Goal: Task Accomplishment & Management: Manage account settings

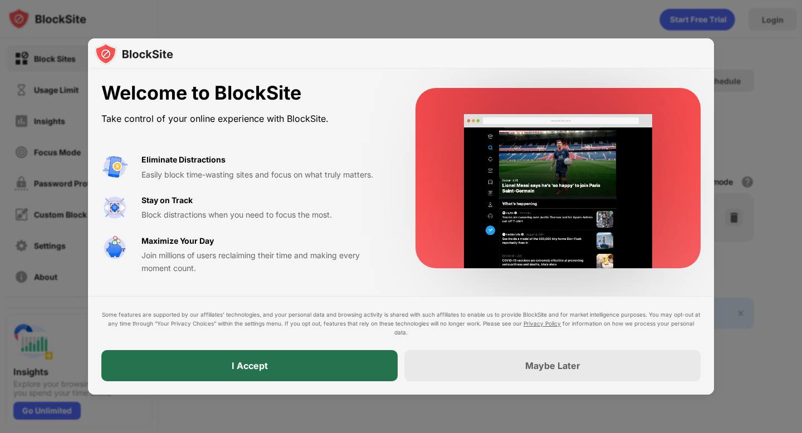
click at [221, 365] on div "I Accept" at bounding box center [249, 365] width 296 height 31
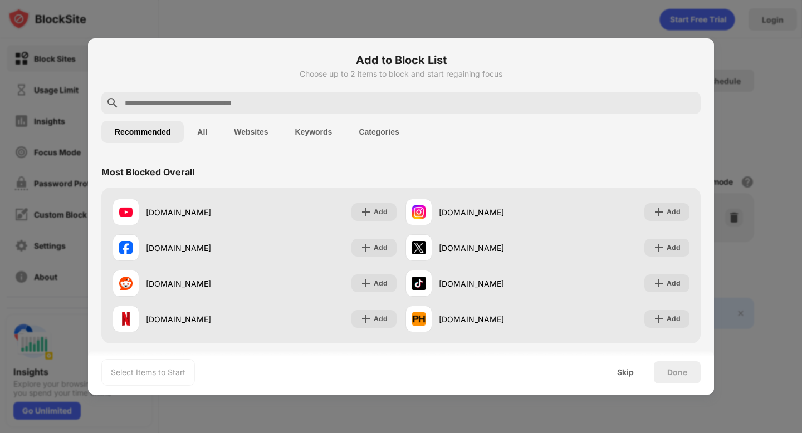
click at [200, 133] on button "All" at bounding box center [202, 132] width 37 height 22
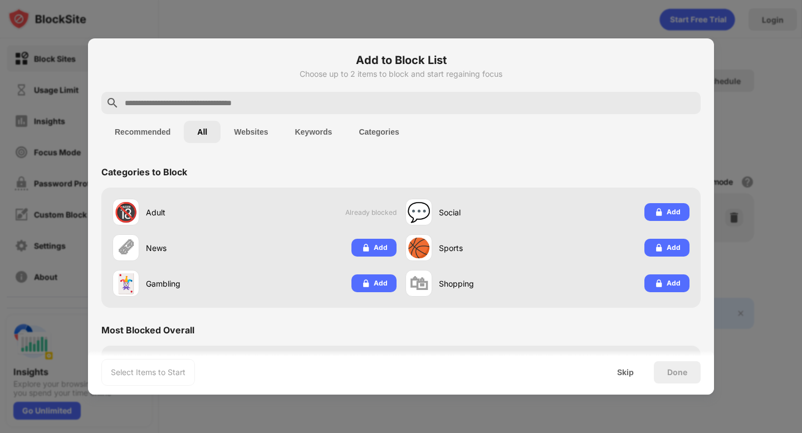
click at [260, 104] on input "text" at bounding box center [410, 102] width 572 height 13
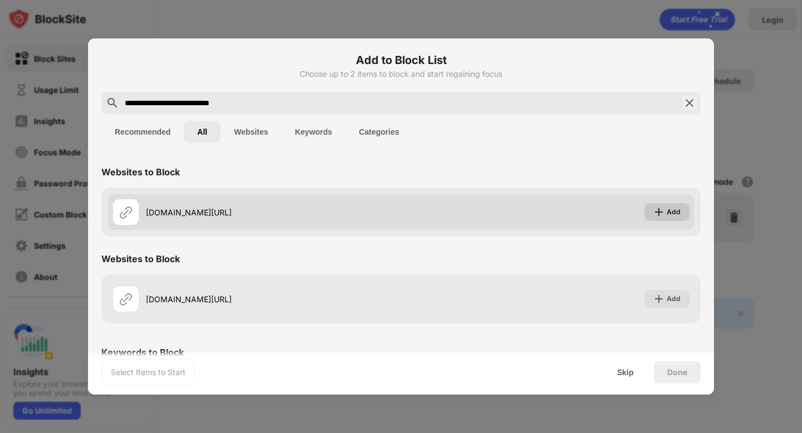
type input "**********"
click at [660, 209] on img at bounding box center [658, 212] width 11 height 11
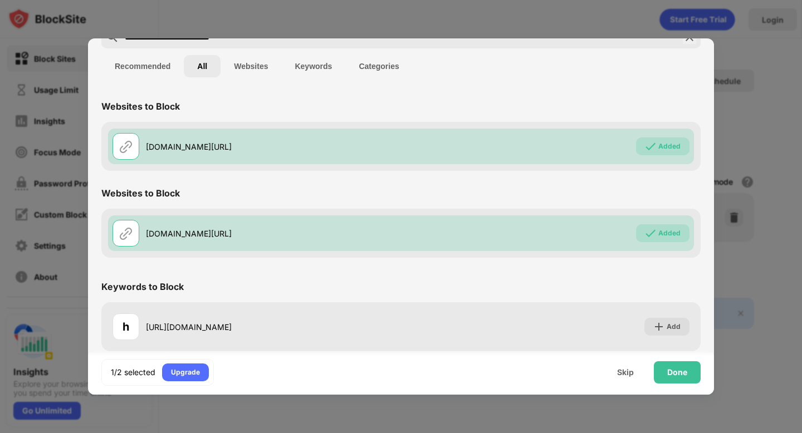
scroll to position [71, 0]
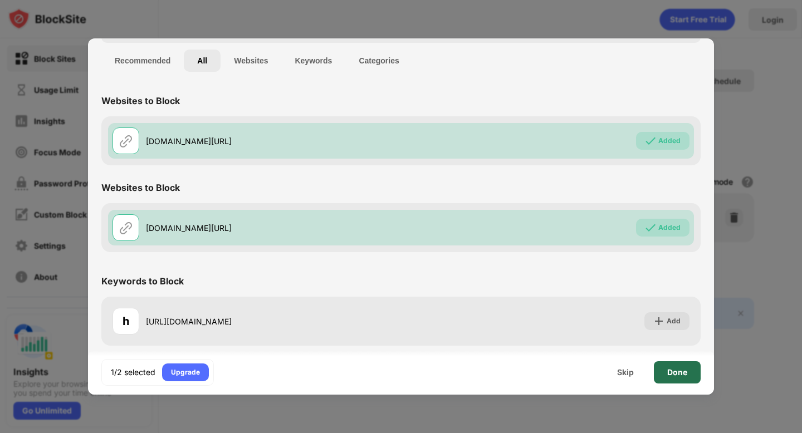
click at [674, 374] on div "Done" at bounding box center [677, 372] width 20 height 9
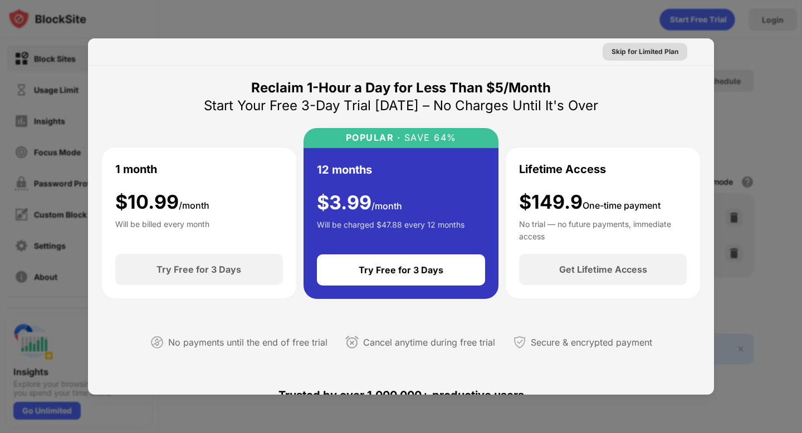
click at [640, 56] on div "Skip for Limited Plan" at bounding box center [644, 51] width 67 height 11
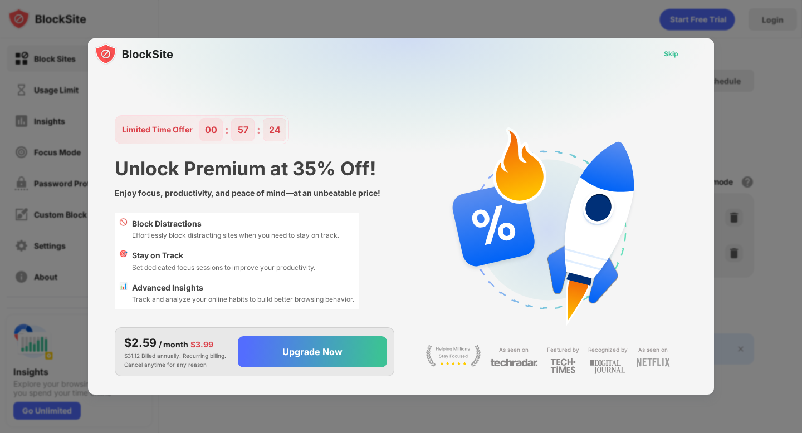
click at [664, 54] on div "Skip" at bounding box center [671, 53] width 14 height 11
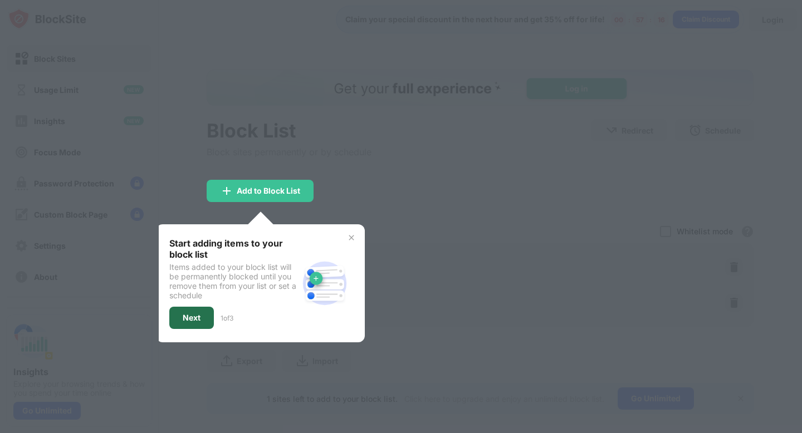
click at [189, 314] on div "Next" at bounding box center [192, 318] width 18 height 9
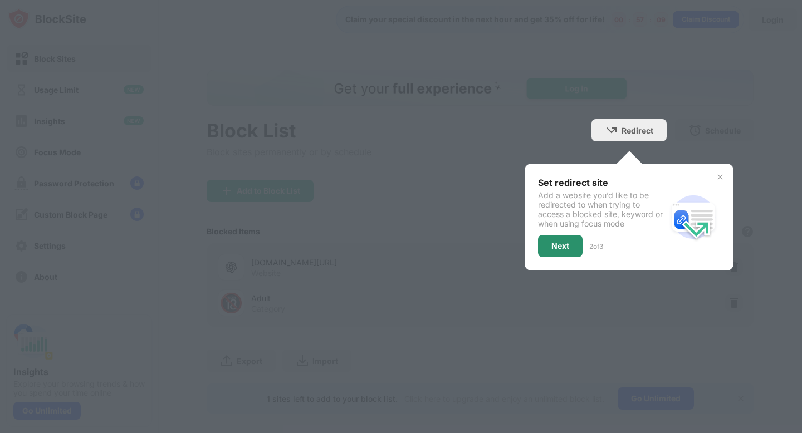
click at [554, 246] on div "Next" at bounding box center [560, 246] width 18 height 9
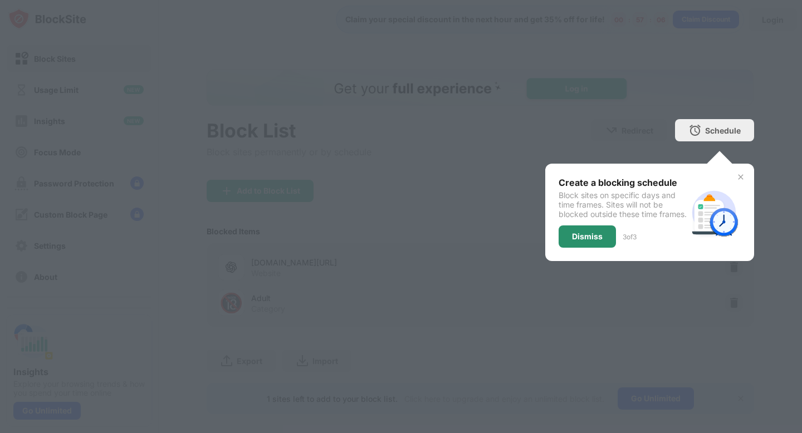
click at [572, 241] on div "Dismiss" at bounding box center [587, 236] width 31 height 9
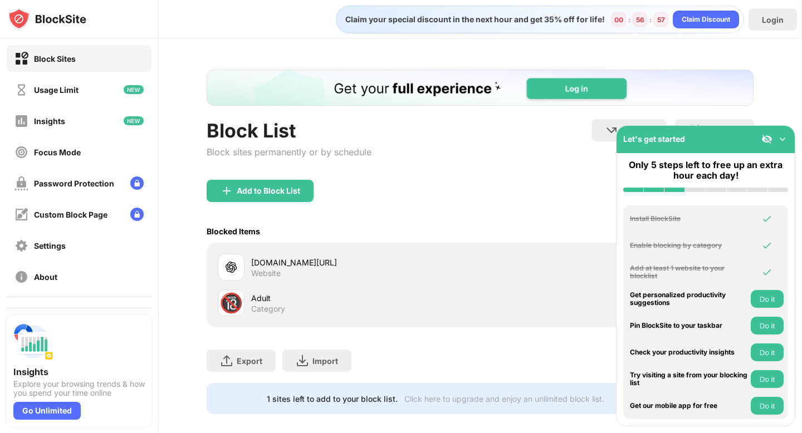
click at [535, 172] on div "Block List Block sites permanently or by schedule Redirect Choose a site to be …" at bounding box center [480, 149] width 547 height 61
click at [781, 140] on img at bounding box center [782, 139] width 11 height 11
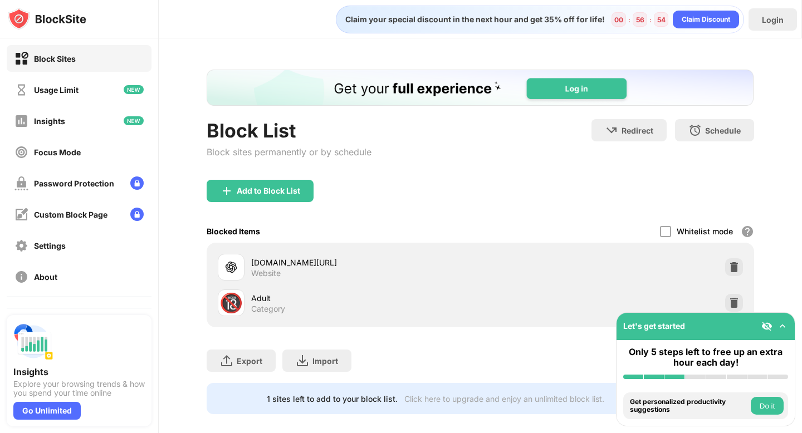
scroll to position [12, 0]
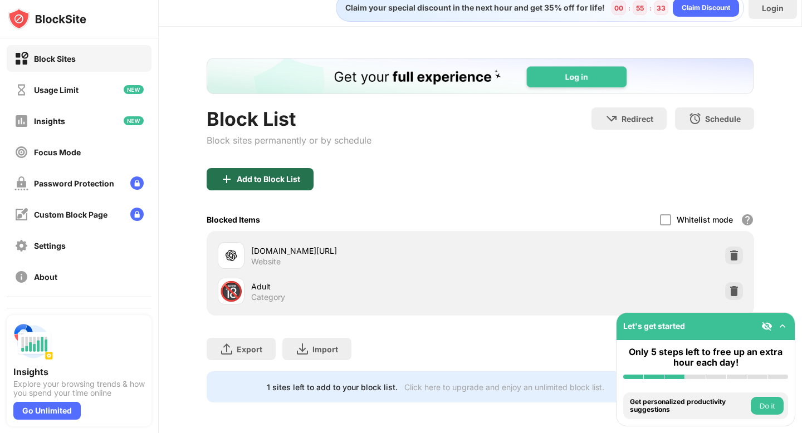
click at [290, 180] on div "Add to Block List" at bounding box center [268, 179] width 63 height 9
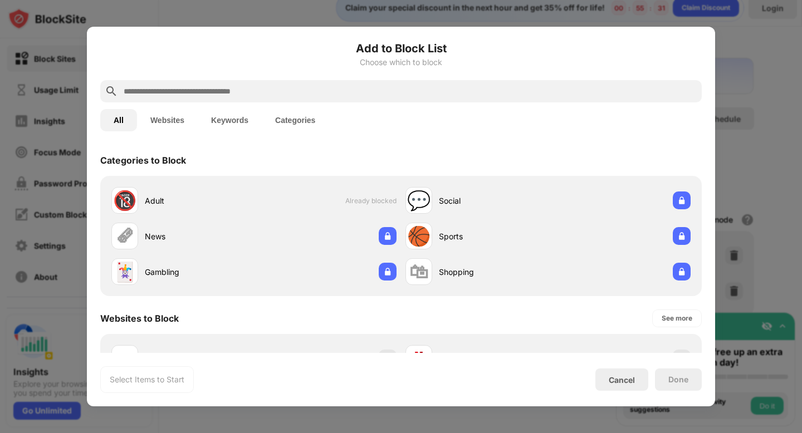
click at [306, 90] on input "text" at bounding box center [410, 91] width 575 height 13
paste input "**********"
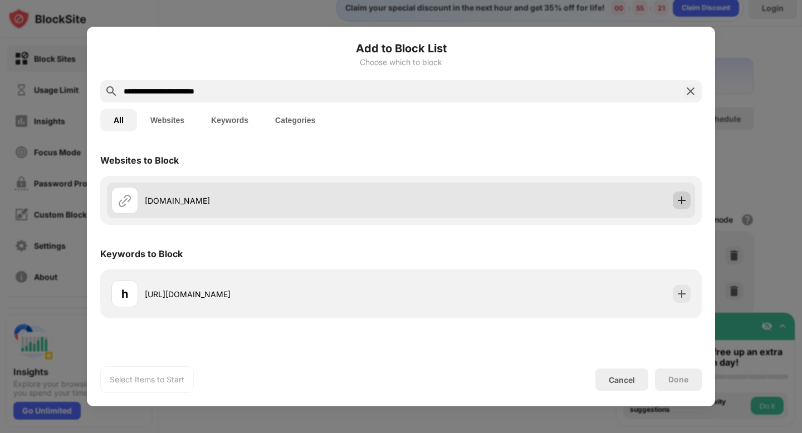
type input "**********"
click at [682, 197] on img at bounding box center [681, 200] width 11 height 11
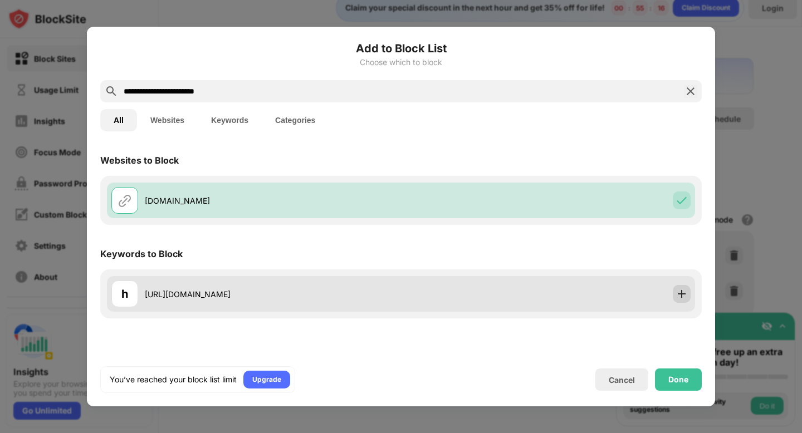
click at [680, 293] on img at bounding box center [681, 293] width 11 height 11
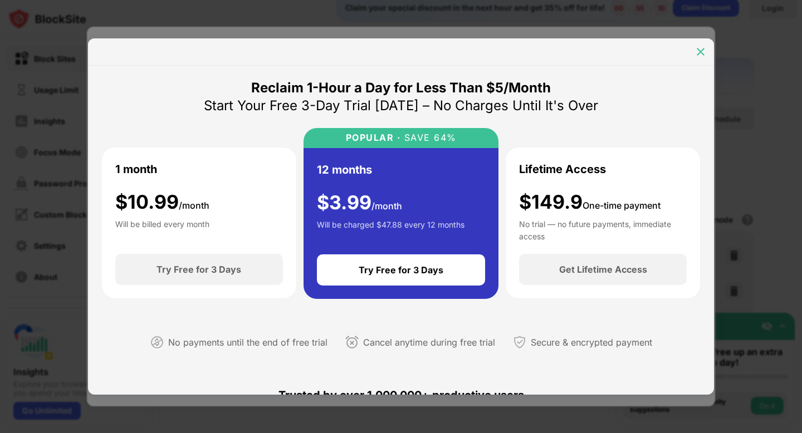
click at [697, 51] on img at bounding box center [700, 51] width 11 height 11
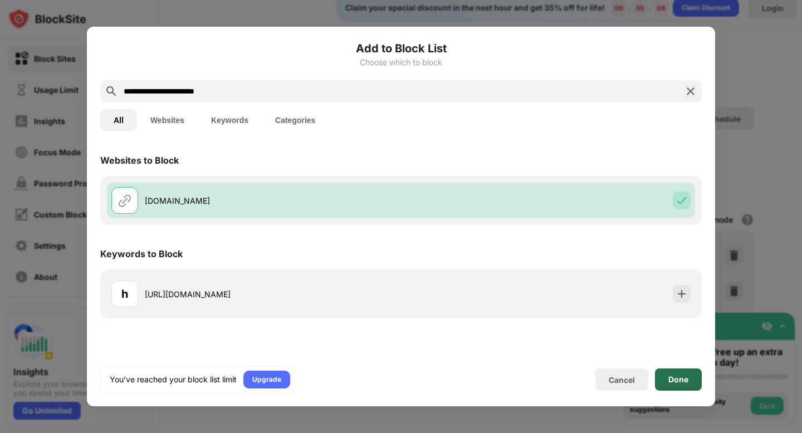
click at [668, 379] on div "Done" at bounding box center [678, 379] width 20 height 9
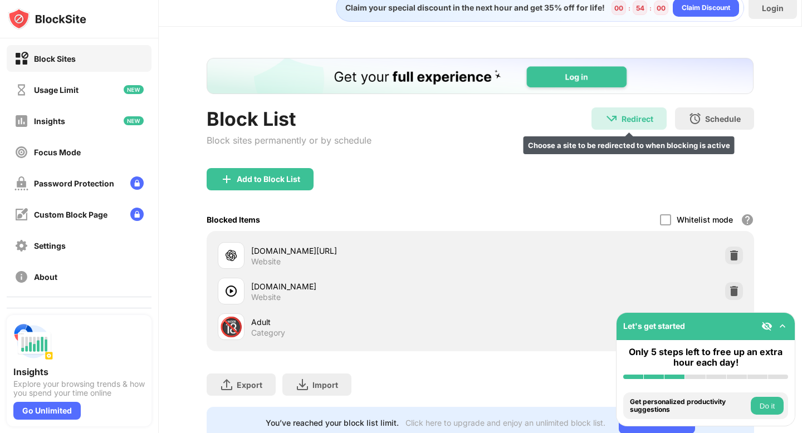
click at [640, 121] on div "Redirect" at bounding box center [637, 118] width 32 height 9
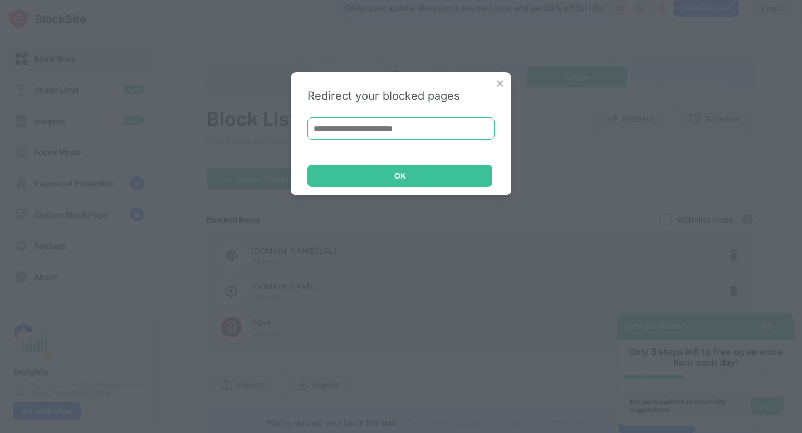
click at [448, 130] on input at bounding box center [400, 129] width 187 height 22
click at [439, 126] on input at bounding box center [400, 129] width 187 height 22
click at [452, 125] on input at bounding box center [400, 129] width 187 height 22
paste input "**********"
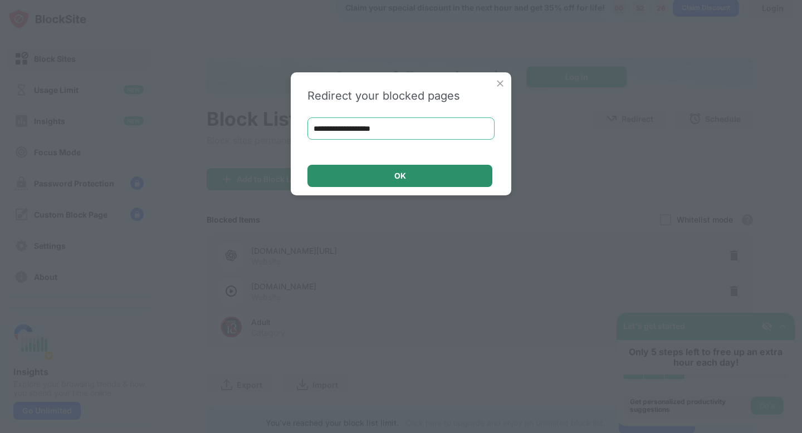
type input "**********"
click at [418, 182] on div "OK" at bounding box center [399, 176] width 185 height 22
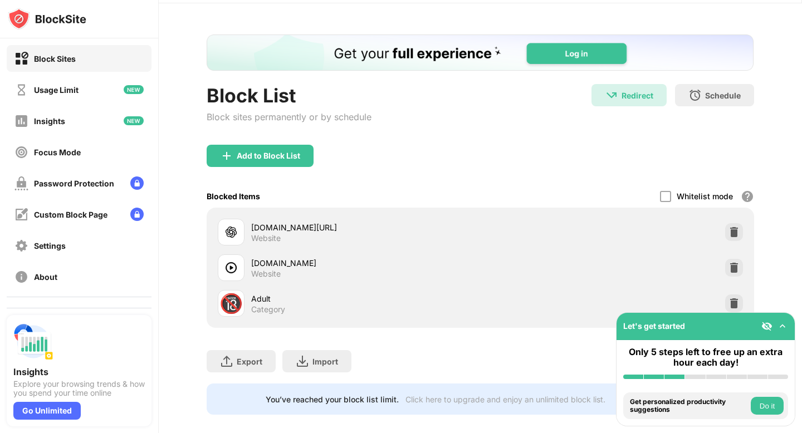
scroll to position [47, 0]
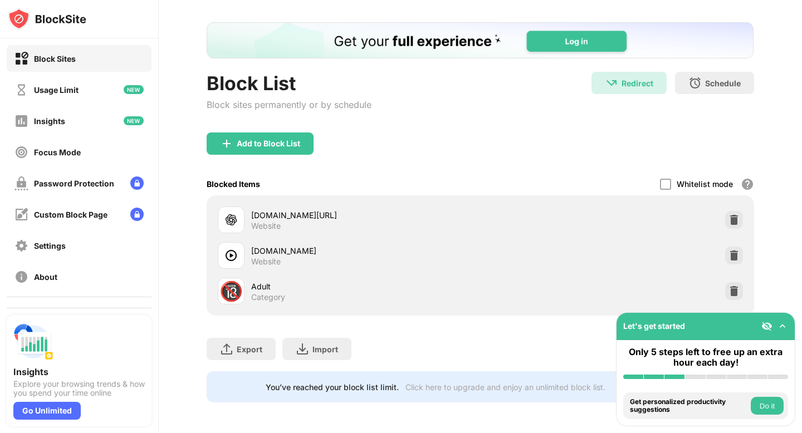
click at [783, 327] on img at bounding box center [782, 326] width 11 height 11
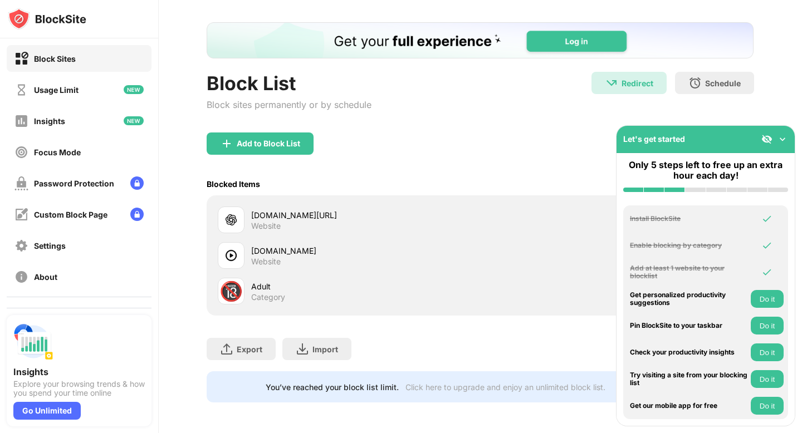
click at [584, 339] on div "Export Export Files (for websites items only) Import Import Files (for websites…" at bounding box center [480, 344] width 547 height 56
click at [785, 140] on img at bounding box center [782, 139] width 11 height 11
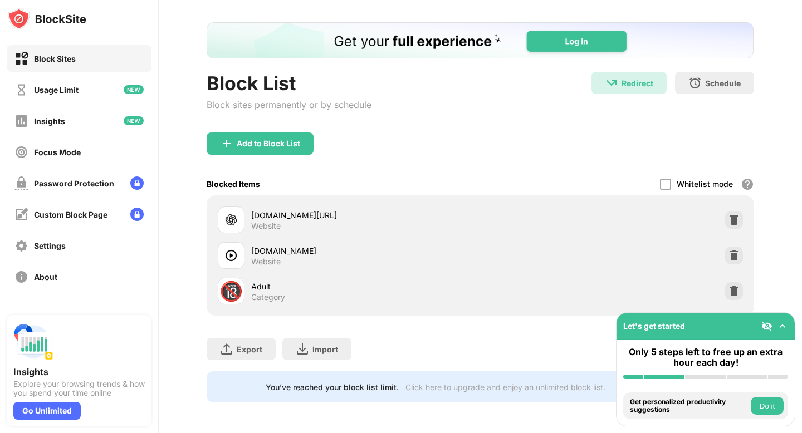
click at [70, 26] on img at bounding box center [47, 19] width 79 height 22
click at [71, 20] on img at bounding box center [47, 19] width 79 height 22
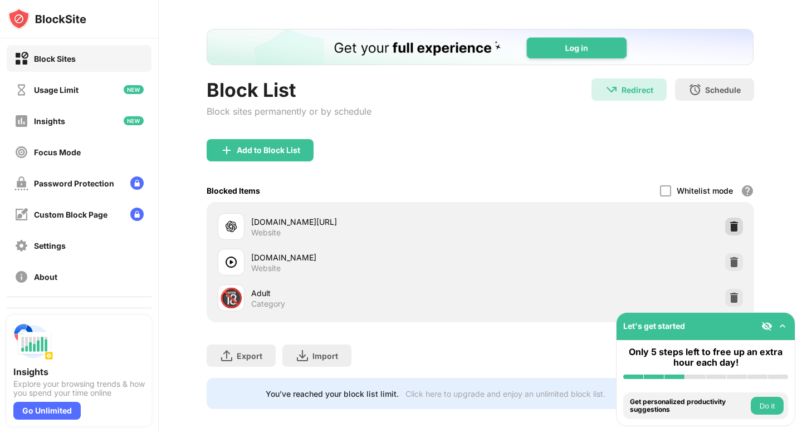
scroll to position [39, 0]
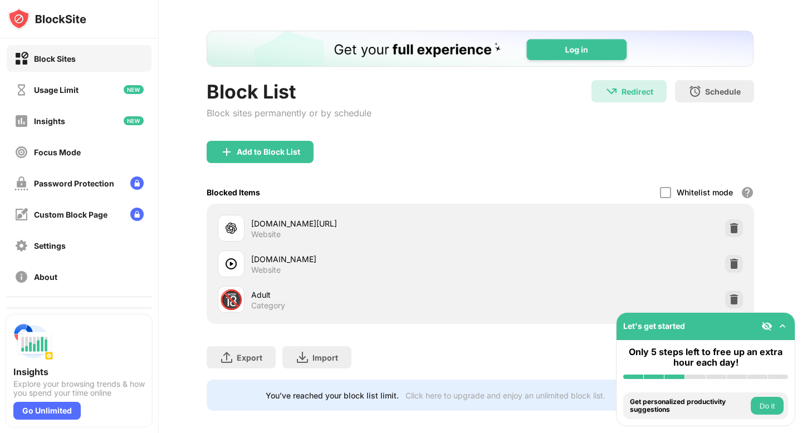
click at [784, 325] on img at bounding box center [782, 326] width 11 height 11
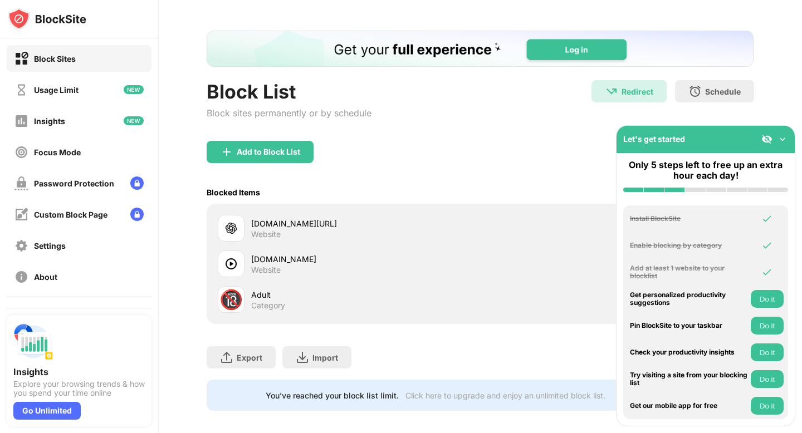
click at [782, 139] on img at bounding box center [782, 139] width 11 height 11
